Goal: Task Accomplishment & Management: Manage account settings

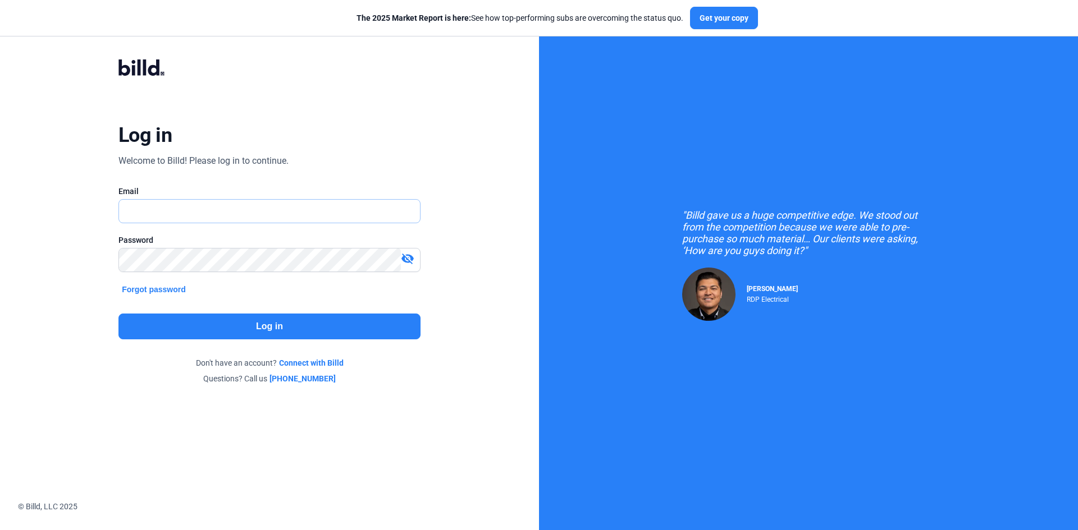
type input "[EMAIL_ADDRESS][DOMAIN_NAME]"
click at [263, 327] on button "Log in" at bounding box center [269, 327] width 302 height 26
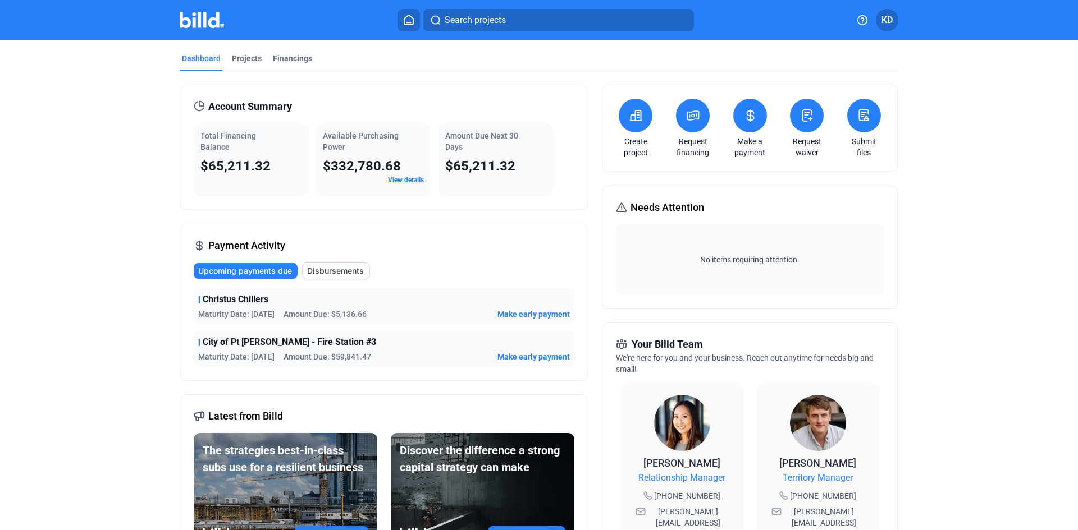
click at [218, 271] on span "Upcoming payments due" at bounding box center [245, 270] width 94 height 11
